Goal: Find contact information: Find contact information

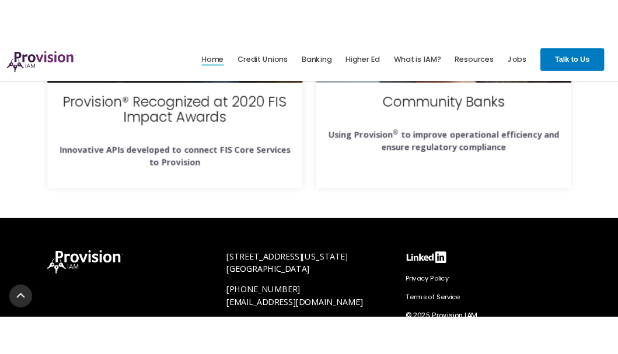
scroll to position [4491, 0]
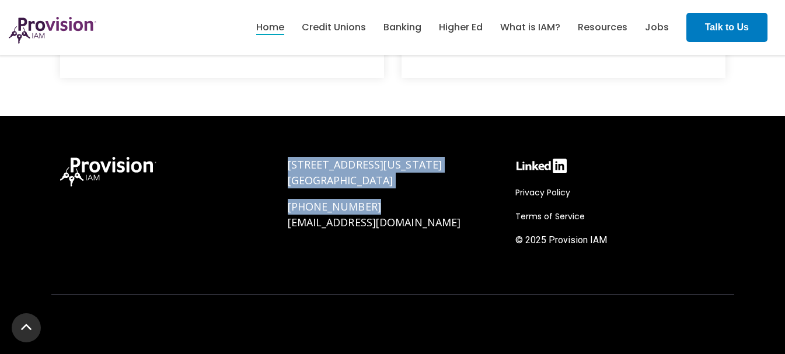
drag, startPoint x: 370, startPoint y: 203, endPoint x: 274, endPoint y: 203, distance: 96.3
click at [274, 203] on div "[STREET_ADDRESS][US_STATE] [PHONE_NUMBER] [EMAIL_ADDRESS][DOMAIN_NAME] Privacy …" at bounding box center [392, 212] width 683 height 134
copy div "[STREET_ADDRESS][US_STATE] [PHONE_NUMBER]"
click at [318, 194] on div "[STREET_ADDRESS][US_STATE] [PHONE_NUMBER] [EMAIL_ADDRESS][DOMAIN_NAME]" at bounding box center [393, 194] width 210 height 74
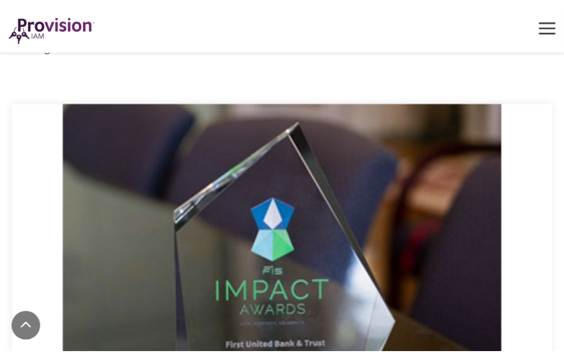
scroll to position [4503, 0]
